Goal: Task Accomplishment & Management: Complete application form

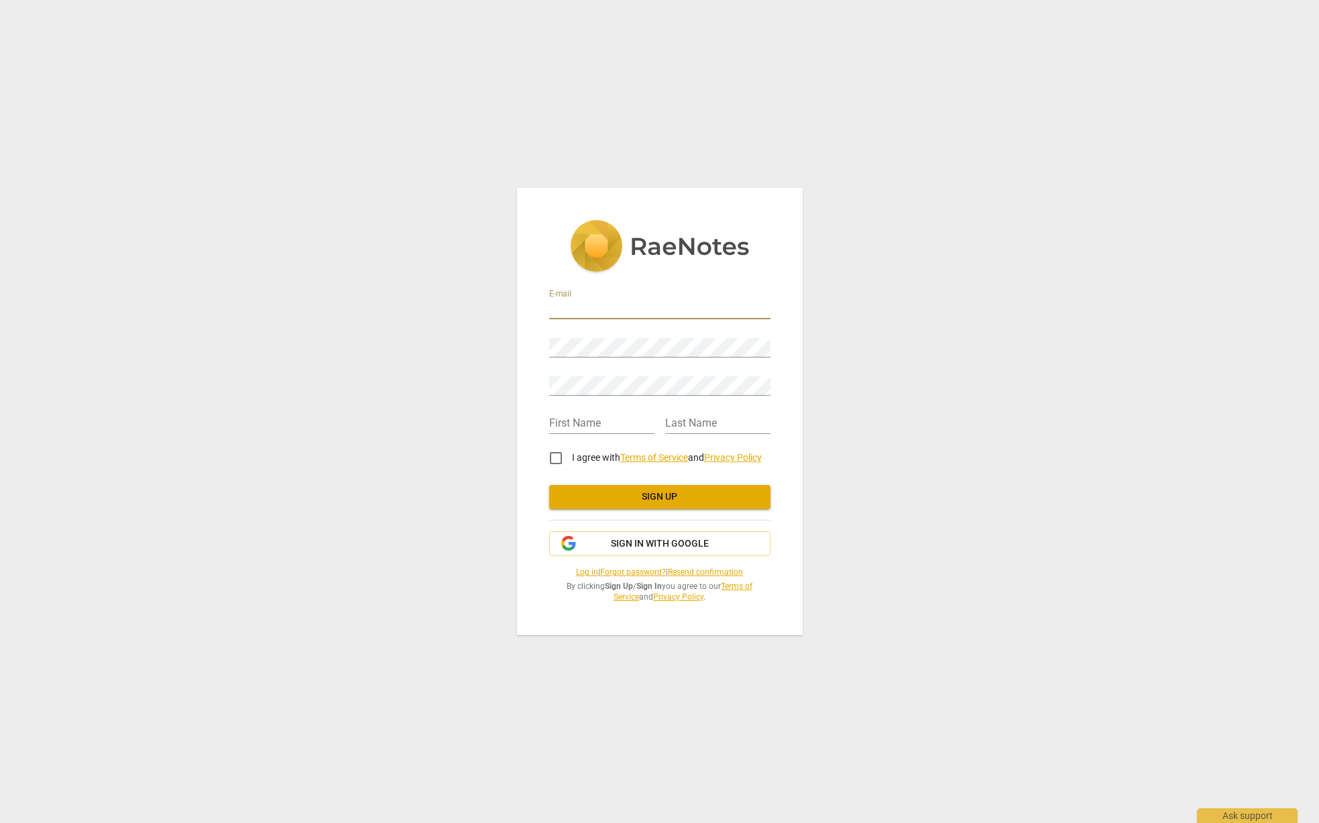
click at [560, 305] on input "email" at bounding box center [659, 309] width 221 height 19
paste input "[EMAIL_ADDRESS][DOMAIN_NAME]"
type input "[EMAIL_ADDRESS][DOMAIN_NAME]"
click at [552, 418] on input "text" at bounding box center [601, 423] width 105 height 19
type input "John"
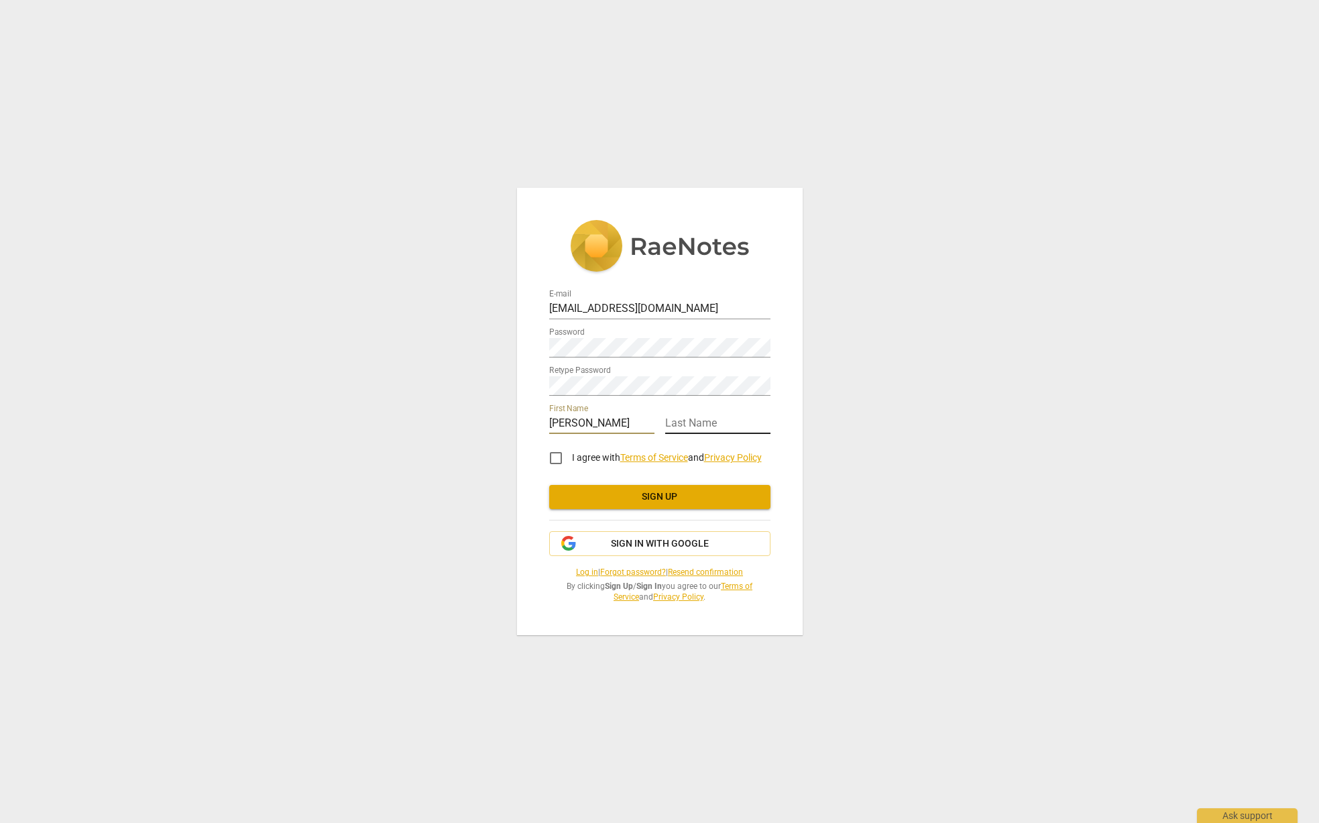
click at [697, 421] on input "text" at bounding box center [717, 423] width 105 height 19
type input "Considine"
click at [552, 463] on input "I agree with Terms of Service and Privacy Policy" at bounding box center [556, 458] width 32 height 32
checkbox input "true"
click at [662, 497] on span "Sign up" at bounding box center [660, 496] width 200 height 13
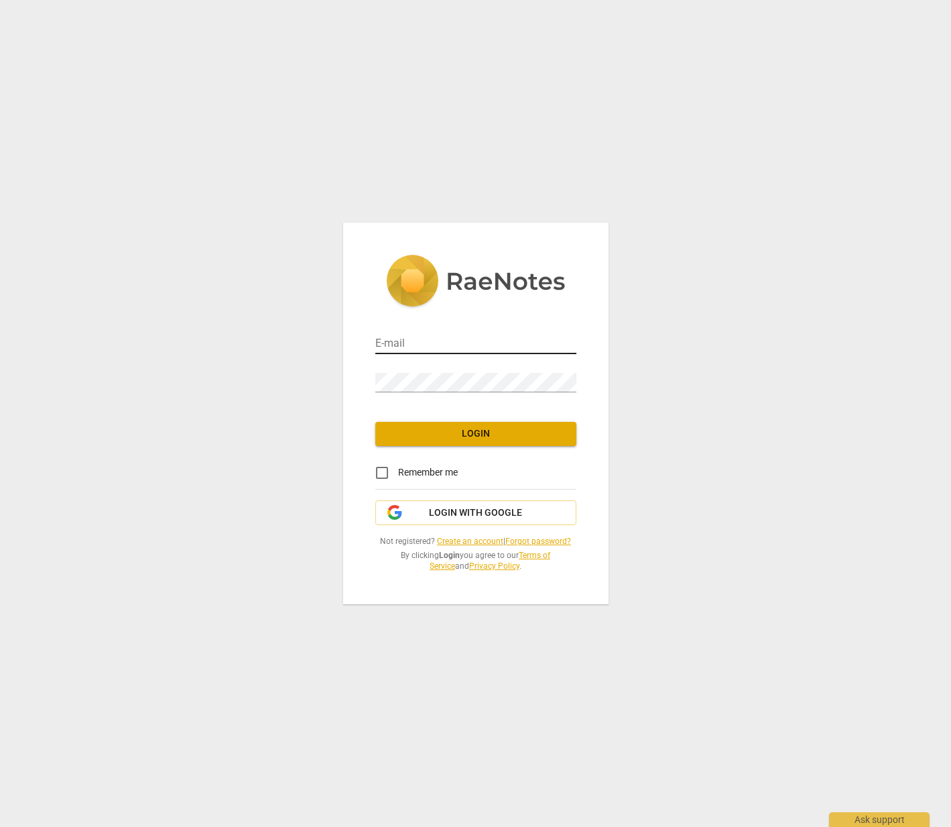
type input "[EMAIL_ADDRESS][DOMAIN_NAME]"
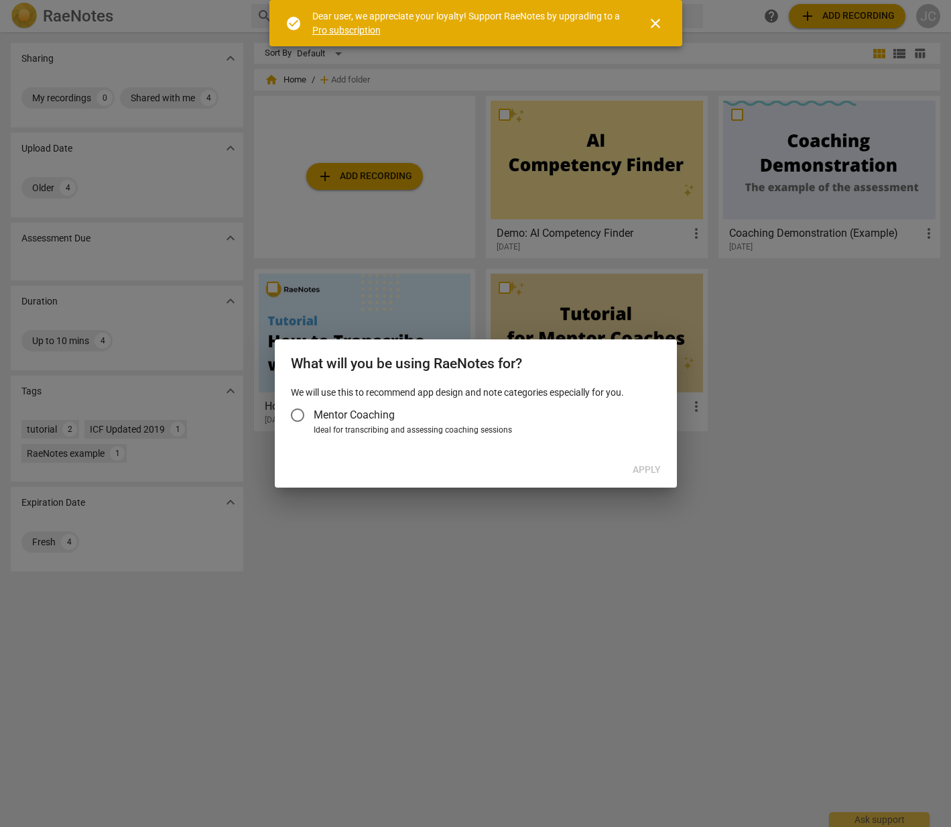
click at [650, 22] on span "close" at bounding box center [656, 23] width 16 height 16
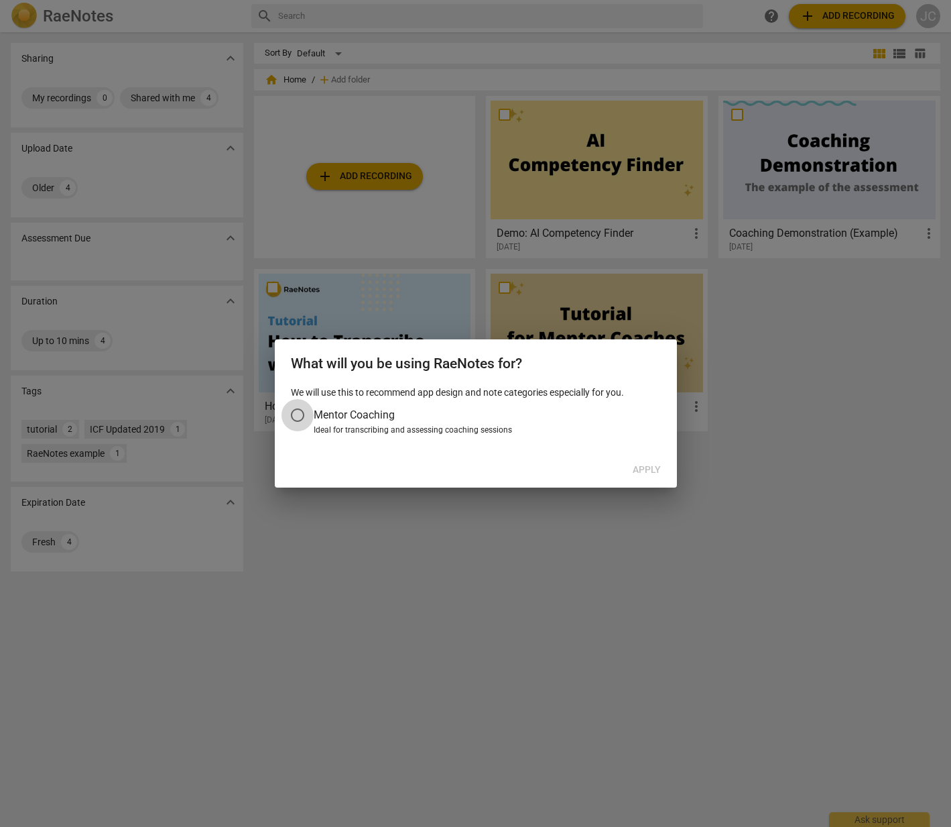
click at [301, 414] on input "Mentor Coaching" at bounding box center [298, 415] width 32 height 32
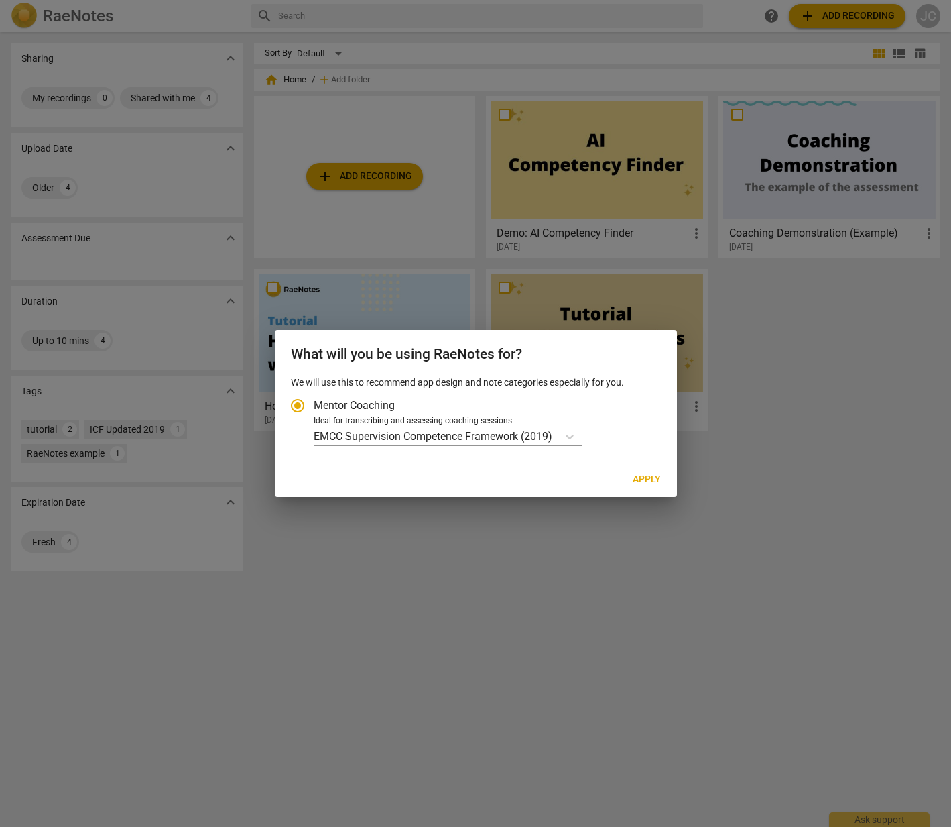
click at [642, 478] on span "Apply" at bounding box center [647, 479] width 28 height 13
radio input "false"
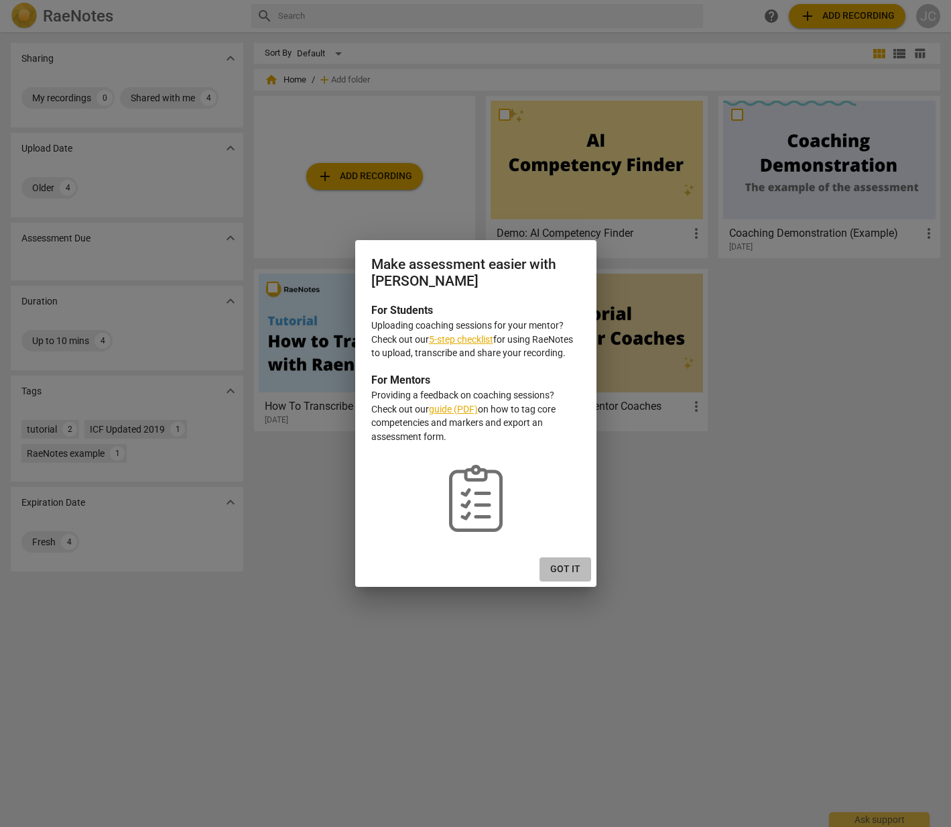
click at [562, 567] on span "Got it" at bounding box center [565, 568] width 30 height 13
